Goal: Ask a question: Seek information or help from site administrators or community

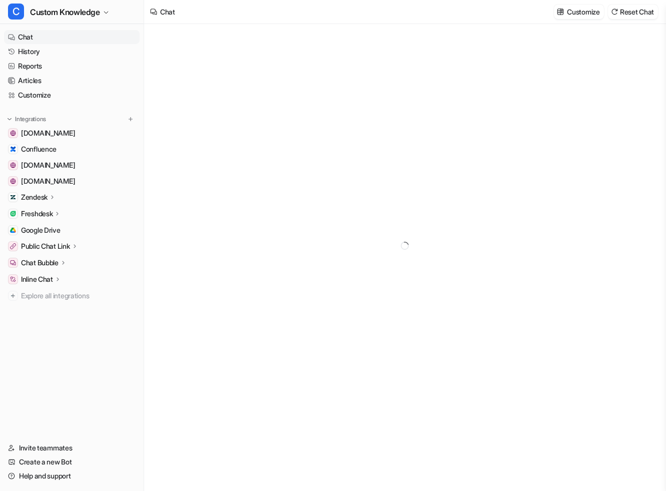
type textarea "**********"
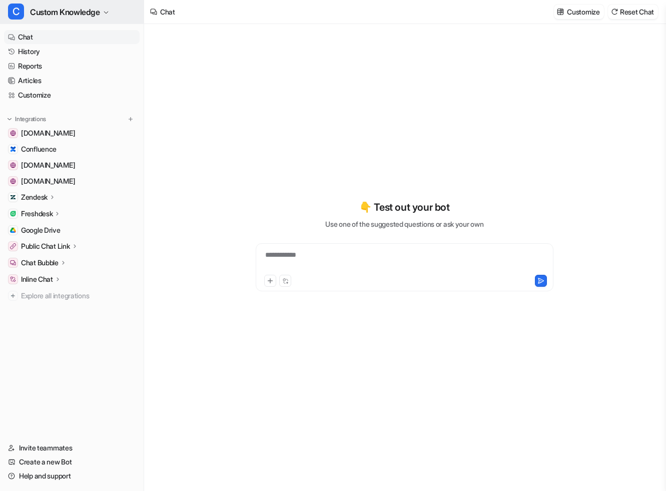
click at [86, 14] on span "Custom Knowledge" at bounding box center [65, 12] width 70 height 14
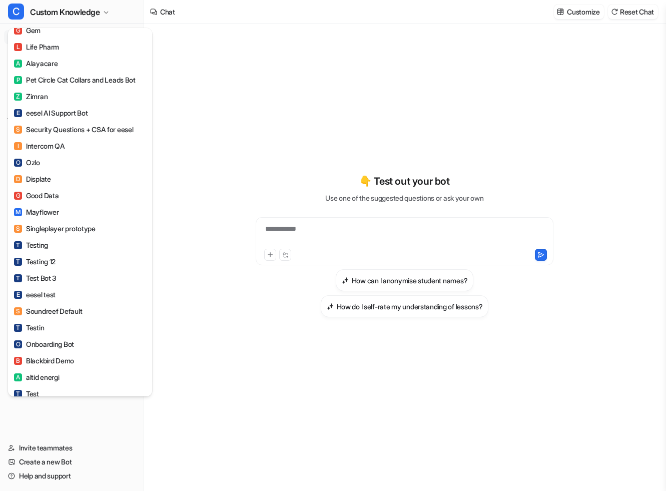
scroll to position [702, 0]
